Goal: Communication & Community: Answer question/provide support

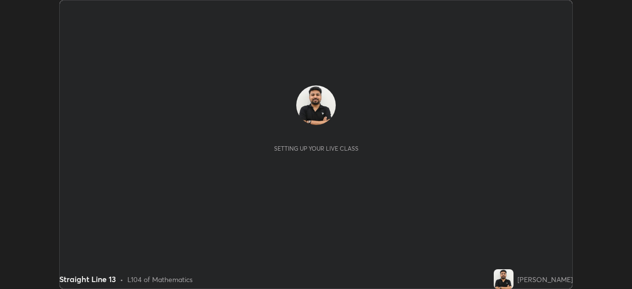
scroll to position [289, 631]
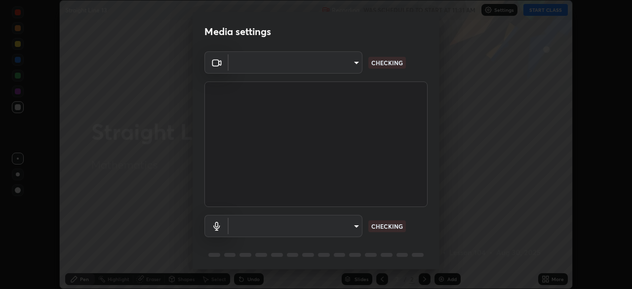
type input "26ea4645ce1167a88714ccf2a1c7b245e82c900ba769eb6e2bf526cec6792837"
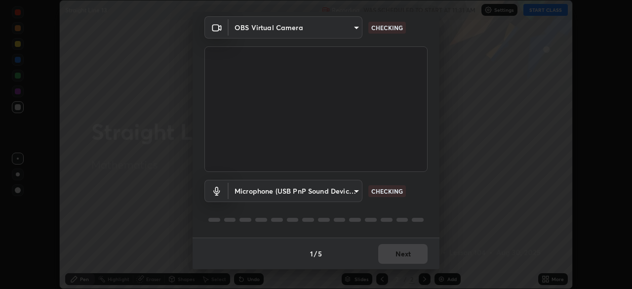
click at [270, 193] on body "Erase all Straight Line 13 Recording WAS SCHEDULED TO START AT 11:31 AM Setting…" at bounding box center [316, 144] width 632 height 289
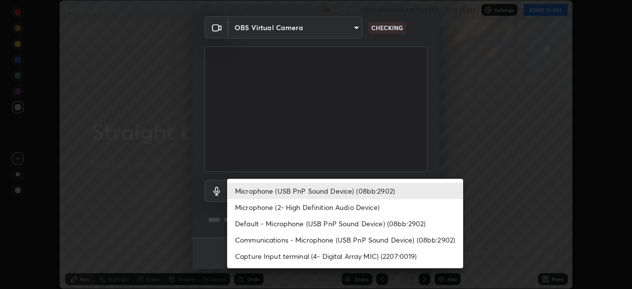
click at [258, 210] on li "Microphone (2- High Definition Audio Device)" at bounding box center [345, 207] width 236 height 16
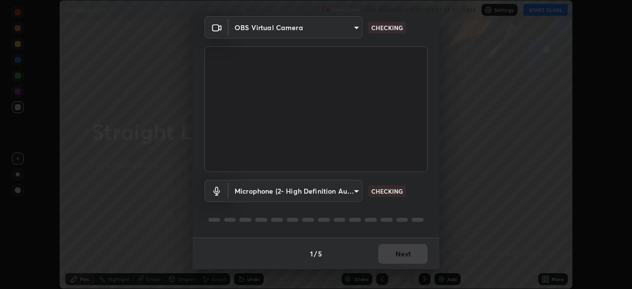
click at [261, 198] on body "Erase all Straight Line 13 Recording WAS SCHEDULED TO START AT 11:31 AM Setting…" at bounding box center [316, 144] width 632 height 289
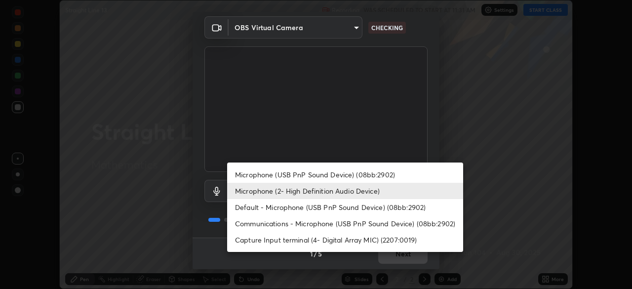
click at [258, 176] on li "Microphone (USB PnP Sound Device) (08bb:2902)" at bounding box center [345, 174] width 236 height 16
type input "740e2c842d1cac06ac36e4bd4a2e2877ac9f70a212878e78840fec1412a672ea"
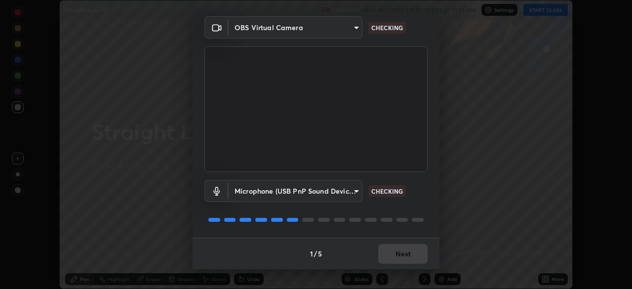
click at [265, 217] on div at bounding box center [315, 220] width 223 height 12
click at [263, 217] on div at bounding box center [315, 220] width 223 height 12
click at [262, 210] on div "Microphone (USB PnP Sound Device) (08bb:2902) 740e2c842d1cac06ac36e4bd4a2e2877a…" at bounding box center [315, 205] width 223 height 66
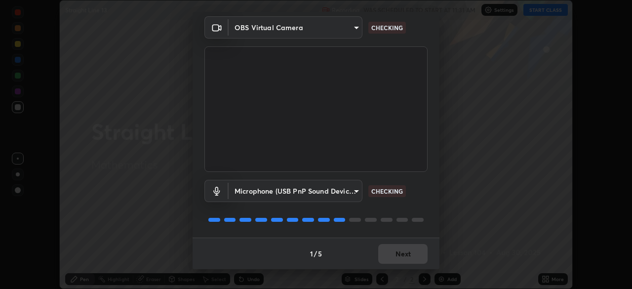
click at [263, 209] on div "Microphone (USB PnP Sound Device) (08bb:2902) 740e2c842d1cac06ac36e4bd4a2e2877a…" at bounding box center [315, 205] width 223 height 66
click at [262, 210] on div "Microphone (USB PnP Sound Device) (08bb:2902) 740e2c842d1cac06ac36e4bd4a2e2877a…" at bounding box center [315, 205] width 223 height 66
click at [263, 213] on div "Microphone (USB PnP Sound Device) (08bb:2902) 740e2c842d1cac06ac36e4bd4a2e2877a…" at bounding box center [315, 205] width 223 height 66
click at [262, 211] on div "Microphone (USB PnP Sound Device) (08bb:2902) 740e2c842d1cac06ac36e4bd4a2e2877a…" at bounding box center [315, 205] width 223 height 66
click at [262, 214] on div at bounding box center [315, 220] width 223 height 12
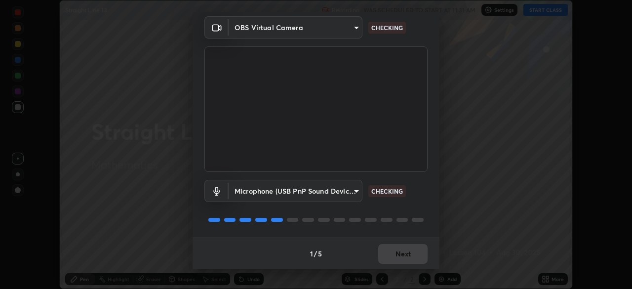
click at [261, 214] on div at bounding box center [315, 220] width 223 height 12
click at [260, 213] on div "Microphone (USB PnP Sound Device) (08bb:2902) 740e2c842d1cac06ac36e4bd4a2e2877a…" at bounding box center [315, 205] width 223 height 66
click at [260, 214] on div at bounding box center [315, 220] width 223 height 12
click at [258, 215] on div at bounding box center [315, 220] width 223 height 12
click at [258, 214] on div at bounding box center [315, 220] width 223 height 12
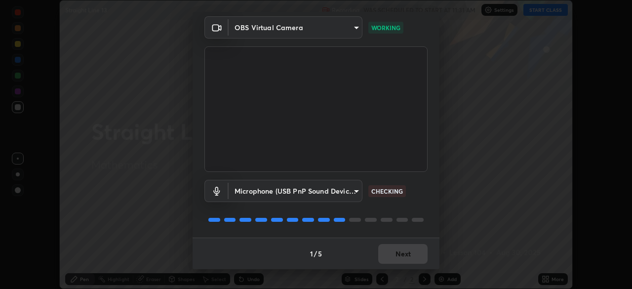
click at [257, 217] on div at bounding box center [315, 220] width 223 height 12
click at [259, 215] on div at bounding box center [315, 220] width 223 height 12
click at [258, 214] on div at bounding box center [315, 220] width 223 height 12
click at [259, 211] on div "Microphone (USB PnP Sound Device) (08bb:2902) 740e2c842d1cac06ac36e4bd4a2e2877a…" at bounding box center [315, 205] width 223 height 66
click at [257, 213] on div "Microphone (USB PnP Sound Device) (08bb:2902) 740e2c842d1cac06ac36e4bd4a2e2877a…" at bounding box center [315, 205] width 223 height 66
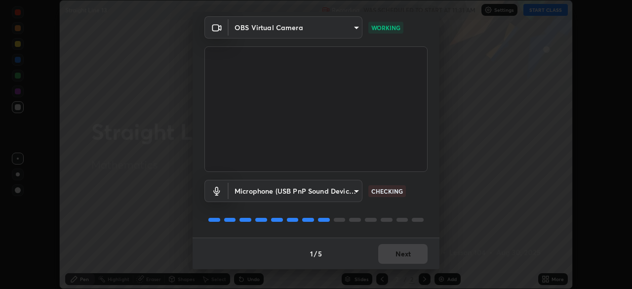
click at [259, 234] on div "Microphone (USB PnP Sound Device) (08bb:2902) 740e2c842d1cac06ac36e4bd4a2e2877a…" at bounding box center [315, 205] width 223 height 66
click at [258, 228] on div "Microphone (USB PnP Sound Device) (08bb:2902) 740e2c842d1cac06ac36e4bd4a2e2877a…" at bounding box center [315, 205] width 223 height 66
click at [258, 229] on div "Microphone (USB PnP Sound Device) (08bb:2902) 740e2c842d1cac06ac36e4bd4a2e2877a…" at bounding box center [315, 205] width 223 height 66
click at [388, 255] on button "Next" at bounding box center [402, 254] width 49 height 20
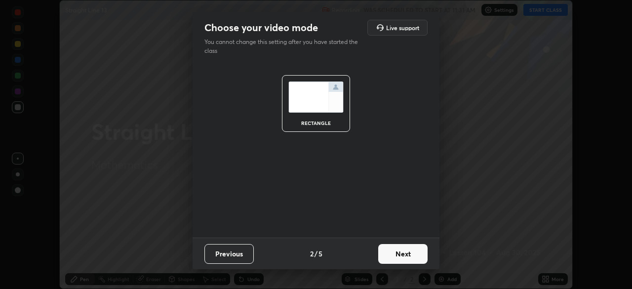
scroll to position [0, 0]
click at [390, 256] on button "Next" at bounding box center [402, 254] width 49 height 20
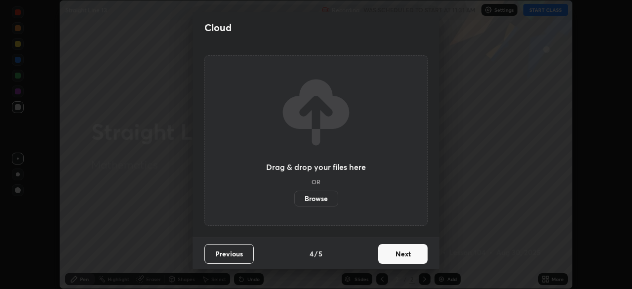
click at [388, 256] on button "Next" at bounding box center [402, 254] width 49 height 20
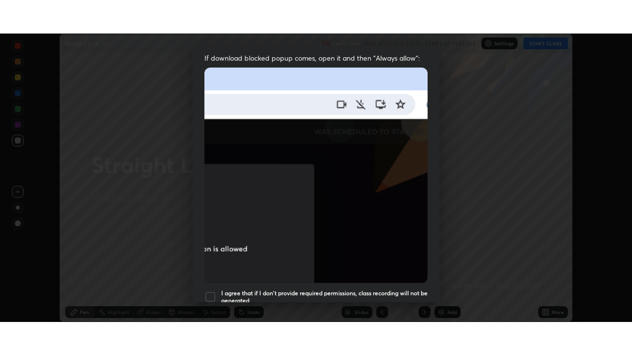
scroll to position [236, 0]
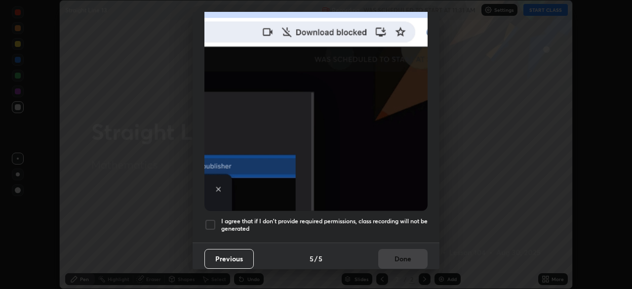
click at [210, 219] on div at bounding box center [210, 225] width 12 height 12
click at [389, 258] on button "Done" at bounding box center [402, 259] width 49 height 20
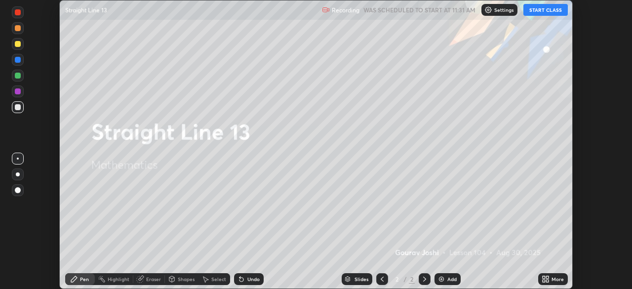
click at [538, 15] on button "START CLASS" at bounding box center [545, 10] width 44 height 12
click at [544, 277] on icon at bounding box center [544, 277] width 2 height 2
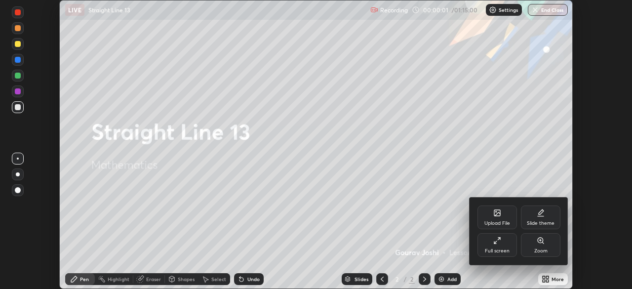
click at [491, 245] on div "Full screen" at bounding box center [496, 245] width 39 height 24
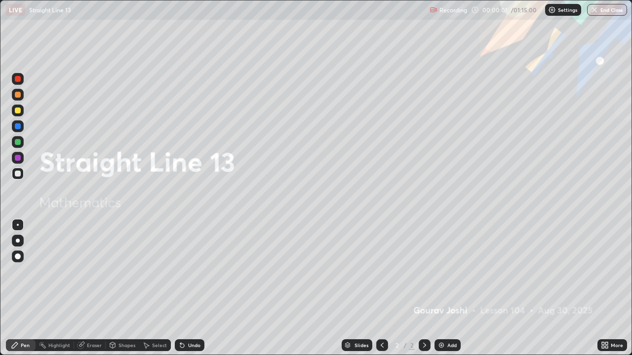
scroll to position [355, 632]
click at [443, 288] on div "Add" at bounding box center [447, 346] width 26 height 12
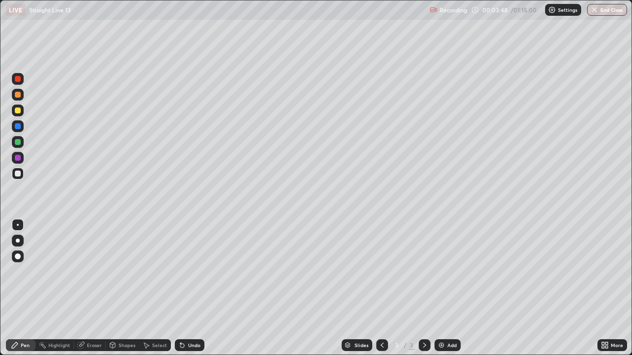
click at [96, 288] on div "Eraser" at bounding box center [94, 345] width 15 height 5
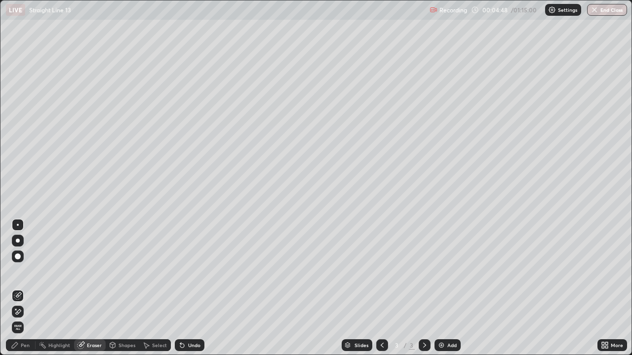
click at [441, 288] on img at bounding box center [441, 346] width 8 height 8
click at [25, 288] on div "Pen" at bounding box center [25, 345] width 9 height 5
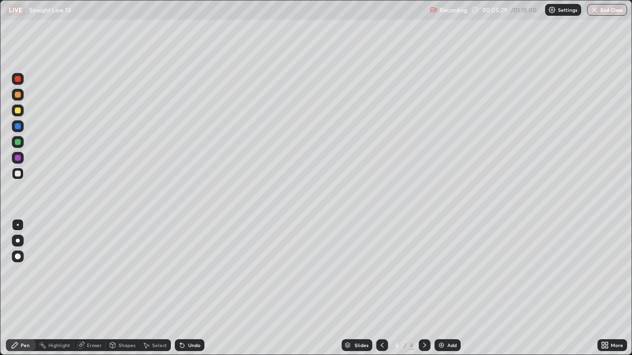
click at [17, 112] on div at bounding box center [18, 111] width 6 height 6
click at [17, 127] on div at bounding box center [18, 126] width 6 height 6
click at [441, 288] on img at bounding box center [441, 346] width 8 height 8
click at [18, 174] on div at bounding box center [18, 174] width 6 height 6
click at [447, 288] on div "Add" at bounding box center [451, 345] width 9 height 5
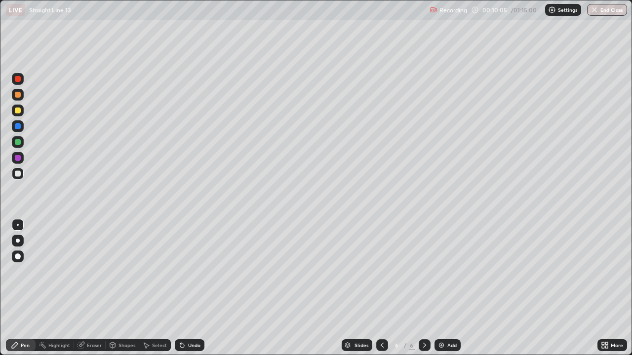
click at [88, 288] on div "Eraser" at bounding box center [94, 345] width 15 height 5
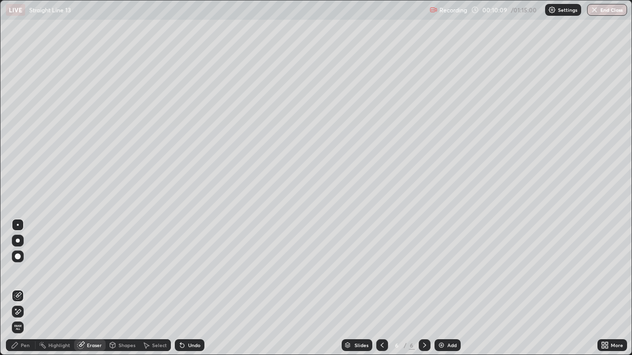
click at [22, 288] on div "Pen" at bounding box center [25, 345] width 9 height 5
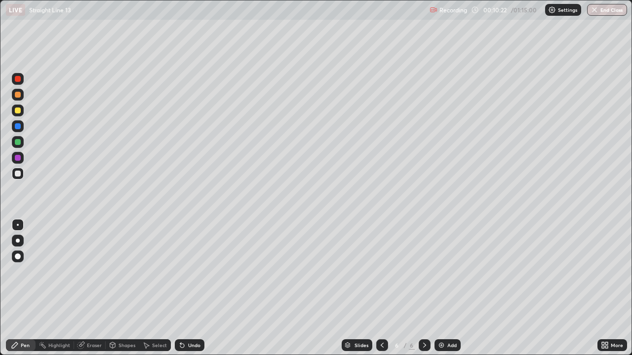
click at [180, 288] on icon at bounding box center [182, 346] width 4 height 4
click at [16, 127] on div at bounding box center [18, 126] width 6 height 6
click at [127, 288] on div "Shapes" at bounding box center [126, 345] width 17 height 5
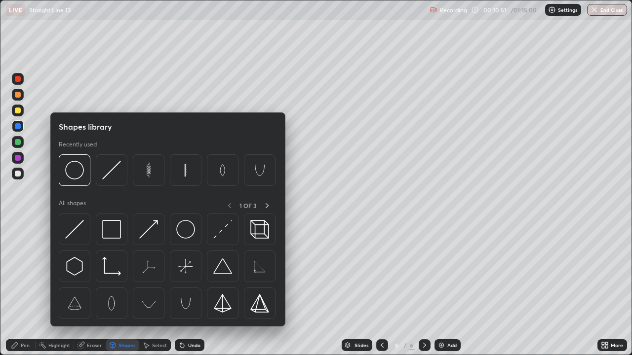
click at [89, 288] on div "Eraser" at bounding box center [90, 346] width 32 height 12
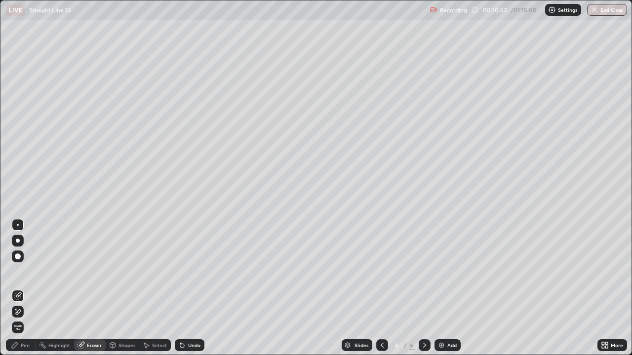
click at [24, 288] on div "Pen" at bounding box center [25, 345] width 9 height 5
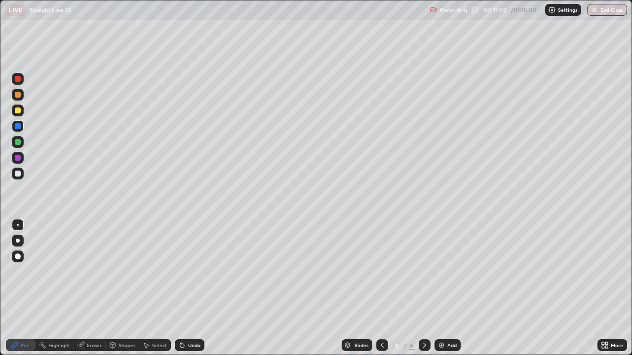
click at [17, 169] on div at bounding box center [18, 174] width 12 height 12
click at [440, 288] on img at bounding box center [441, 346] width 8 height 8
click at [154, 288] on div "Select" at bounding box center [159, 345] width 15 height 5
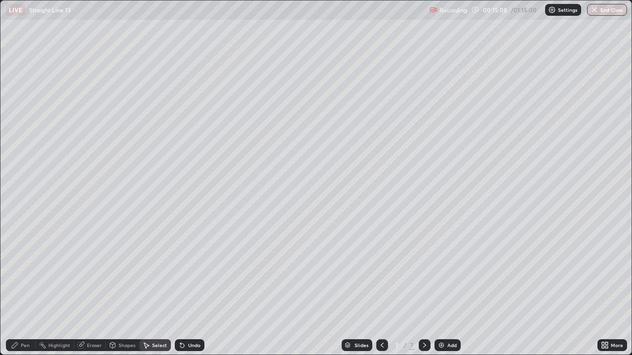
click at [129, 288] on div "Shapes" at bounding box center [126, 345] width 17 height 5
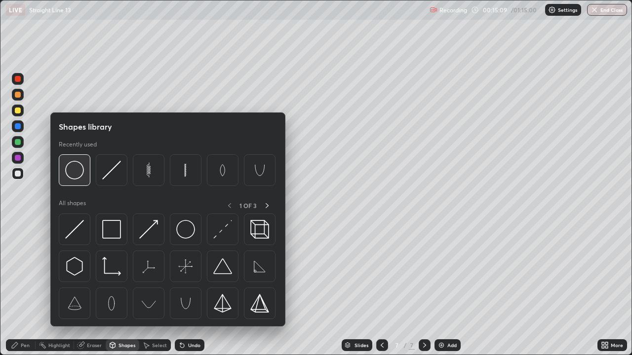
click at [82, 171] on img at bounding box center [74, 170] width 19 height 19
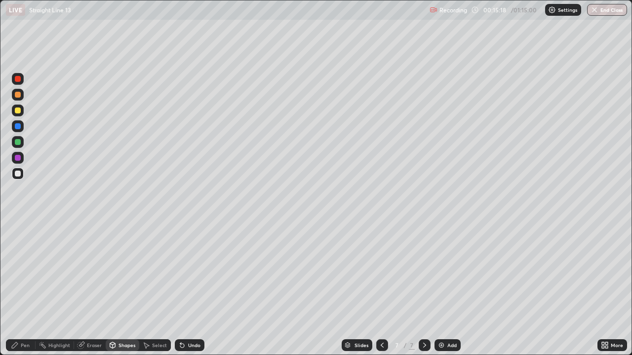
click at [25, 288] on div "Pen" at bounding box center [25, 345] width 9 height 5
click at [18, 140] on div at bounding box center [18, 142] width 6 height 6
click at [192, 288] on div "Undo" at bounding box center [190, 346] width 30 height 12
click at [189, 288] on div "Undo" at bounding box center [190, 346] width 30 height 12
click at [18, 111] on div at bounding box center [18, 111] width 6 height 6
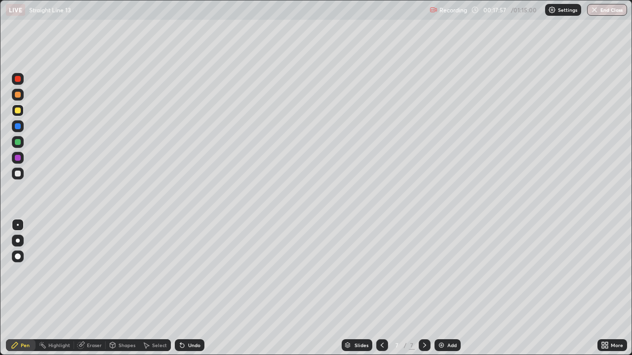
click at [19, 140] on div at bounding box center [18, 142] width 6 height 6
click at [19, 176] on div at bounding box center [18, 174] width 6 height 6
click at [18, 111] on div at bounding box center [18, 111] width 6 height 6
click at [17, 174] on div at bounding box center [18, 174] width 6 height 6
click at [194, 288] on div "Undo" at bounding box center [194, 345] width 12 height 5
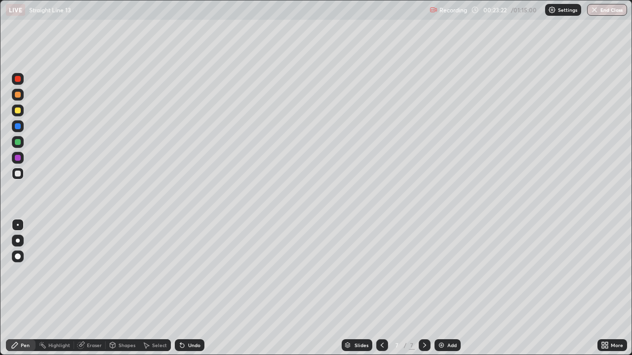
click at [442, 288] on img at bounding box center [441, 346] width 8 height 8
click at [128, 288] on div "Shapes" at bounding box center [126, 345] width 17 height 5
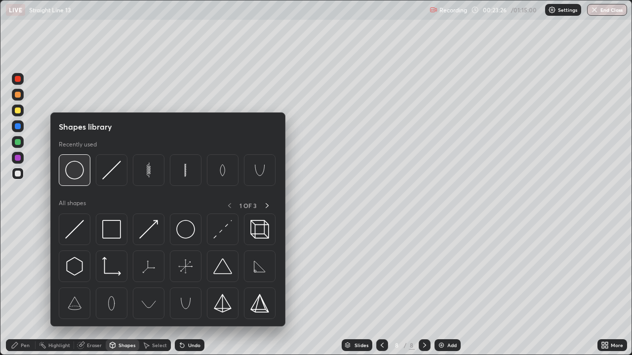
click at [76, 174] on img at bounding box center [74, 170] width 19 height 19
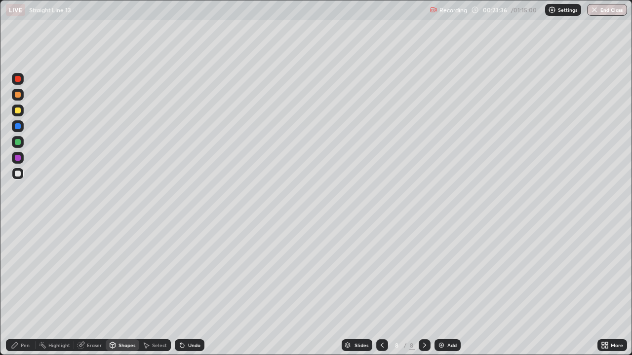
click at [120, 288] on div "Shapes" at bounding box center [126, 345] width 17 height 5
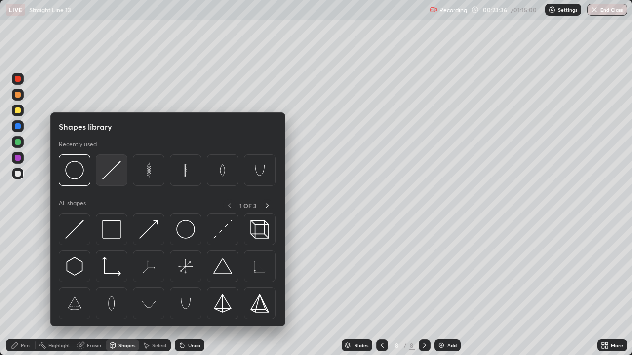
click at [104, 177] on img at bounding box center [111, 170] width 19 height 19
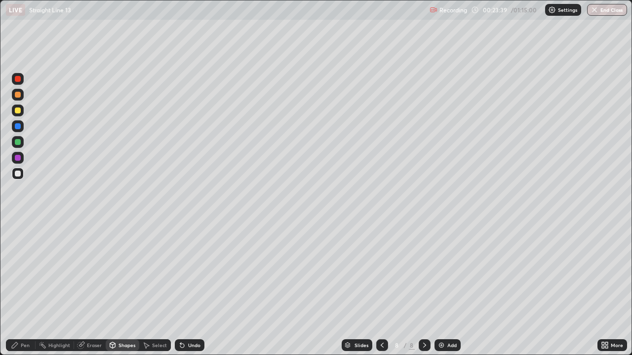
click at [27, 288] on div "Pen" at bounding box center [25, 345] width 9 height 5
click at [17, 143] on div at bounding box center [18, 142] width 6 height 6
click at [18, 174] on div at bounding box center [18, 174] width 6 height 6
click at [16, 176] on div at bounding box center [18, 174] width 6 height 6
click at [197, 288] on div "Undo" at bounding box center [190, 346] width 30 height 12
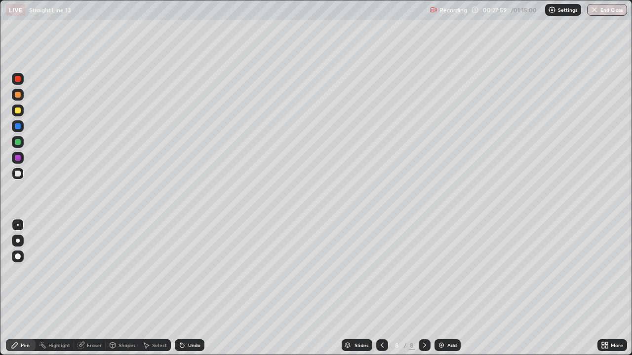
click at [94, 288] on div "Eraser" at bounding box center [94, 345] width 15 height 5
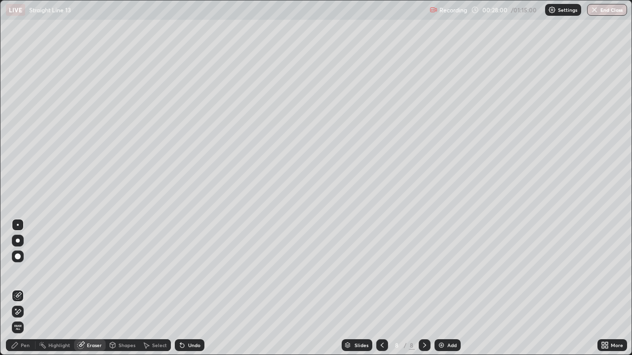
click at [28, 288] on div "Pen" at bounding box center [25, 345] width 9 height 5
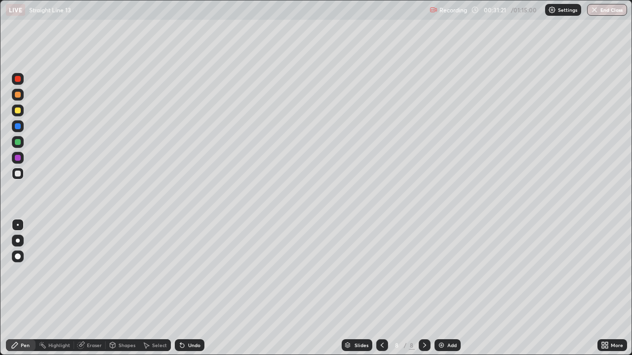
click at [440, 288] on img at bounding box center [441, 346] width 8 height 8
click at [18, 82] on div at bounding box center [18, 79] width 12 height 12
click at [441, 288] on img at bounding box center [441, 346] width 8 height 8
click at [18, 175] on div at bounding box center [18, 174] width 6 height 6
click at [186, 288] on div "Undo" at bounding box center [190, 346] width 30 height 12
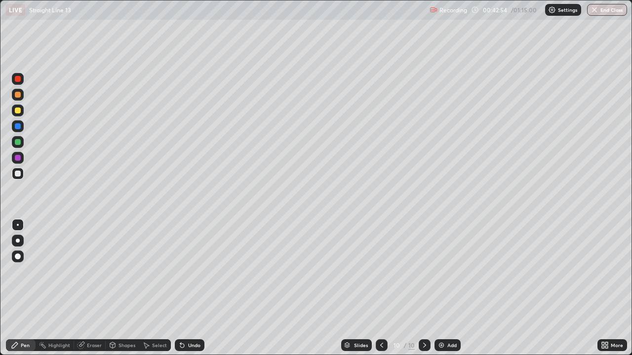
click at [184, 288] on icon at bounding box center [182, 346] width 8 height 8
click at [18, 177] on div at bounding box center [18, 174] width 12 height 12
click at [20, 160] on div at bounding box center [18, 158] width 6 height 6
click at [18, 142] on div at bounding box center [18, 142] width 6 height 6
click at [98, 288] on div "Eraser" at bounding box center [94, 345] width 15 height 5
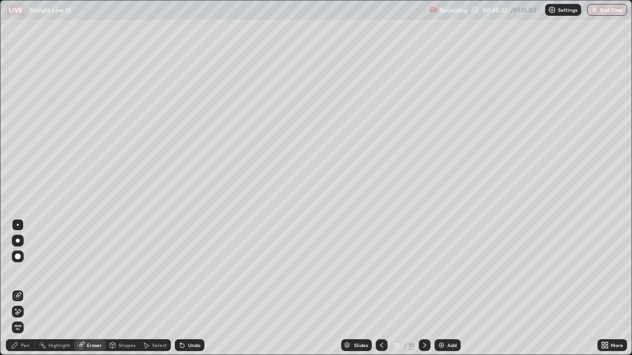
click at [26, 288] on div "Pen" at bounding box center [25, 345] width 9 height 5
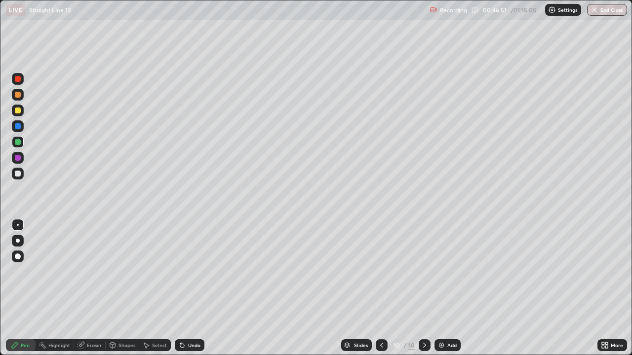
click at [22, 172] on div at bounding box center [18, 174] width 12 height 12
click at [186, 288] on div "Undo" at bounding box center [190, 346] width 30 height 12
click at [439, 288] on img at bounding box center [441, 346] width 8 height 8
click at [21, 143] on div at bounding box center [18, 142] width 12 height 12
click at [96, 288] on div "Eraser" at bounding box center [94, 345] width 15 height 5
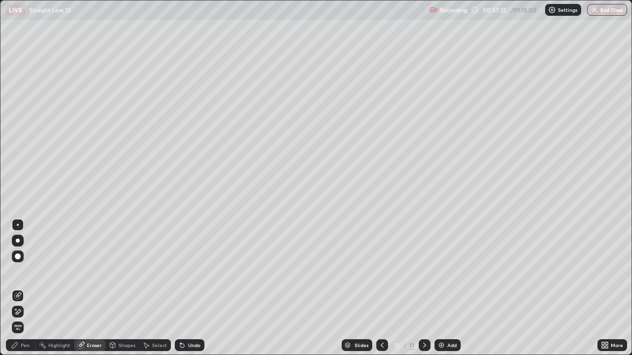
click at [26, 288] on div "Pen" at bounding box center [25, 345] width 9 height 5
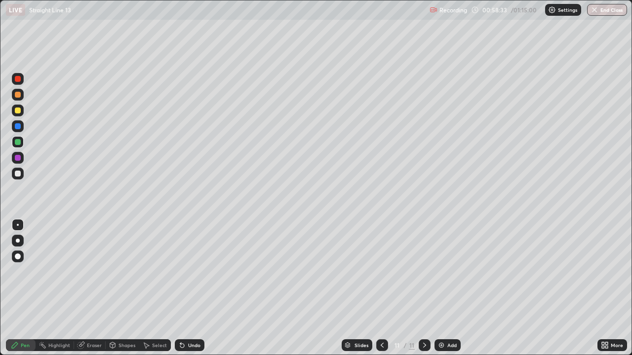
click at [442, 288] on img at bounding box center [441, 346] width 8 height 8
click at [132, 288] on div "Shapes" at bounding box center [126, 345] width 17 height 5
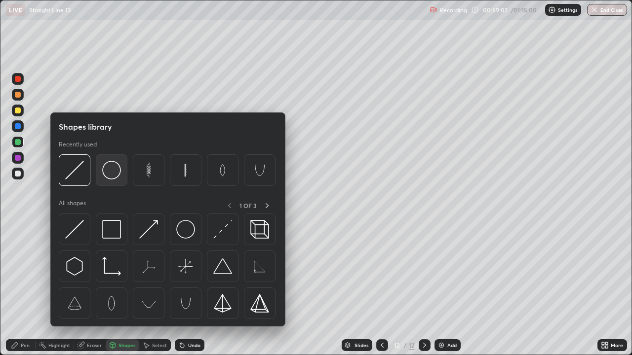
click at [112, 167] on img at bounding box center [111, 170] width 19 height 19
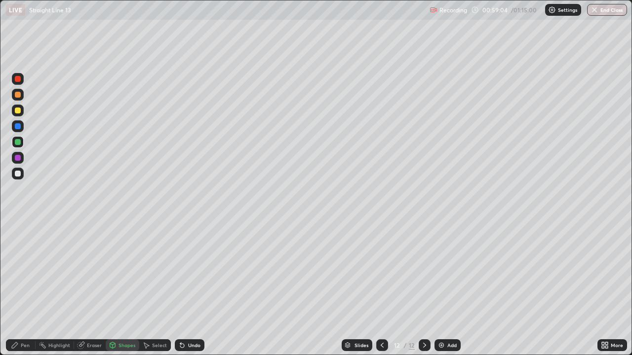
click at [27, 288] on div "Pen" at bounding box center [25, 345] width 9 height 5
click at [18, 175] on div at bounding box center [18, 174] width 6 height 6
click at [19, 99] on div at bounding box center [18, 95] width 12 height 12
click at [16, 175] on div at bounding box center [18, 174] width 6 height 6
click at [15, 174] on div at bounding box center [18, 174] width 6 height 6
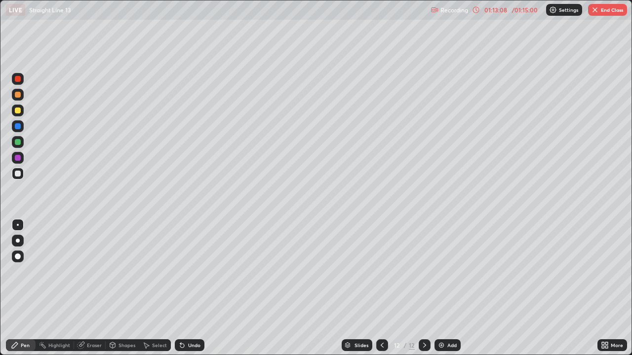
click at [603, 13] on button "End Class" at bounding box center [607, 10] width 39 height 12
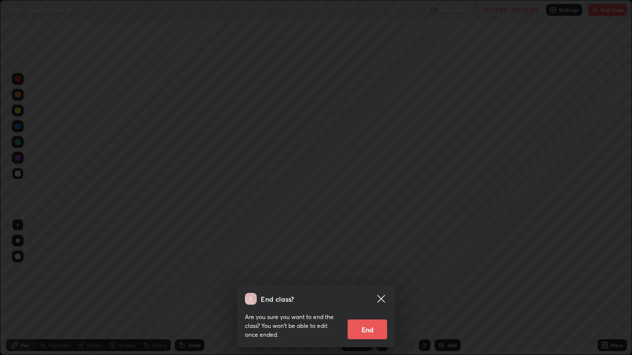
click at [373, 288] on button "End" at bounding box center [367, 330] width 39 height 20
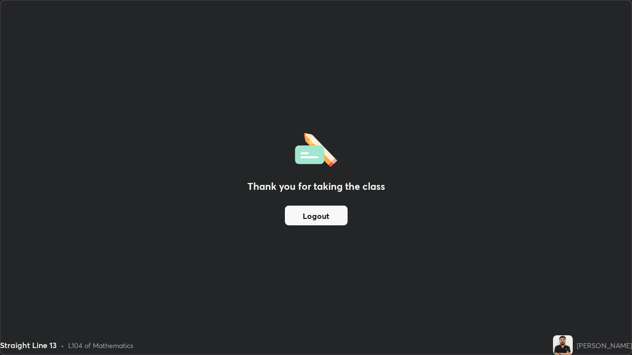
click at [336, 218] on button "Logout" at bounding box center [316, 216] width 63 height 20
click at [327, 218] on button "Logout" at bounding box center [316, 216] width 63 height 20
